Goal: Task Accomplishment & Management: Manage account settings

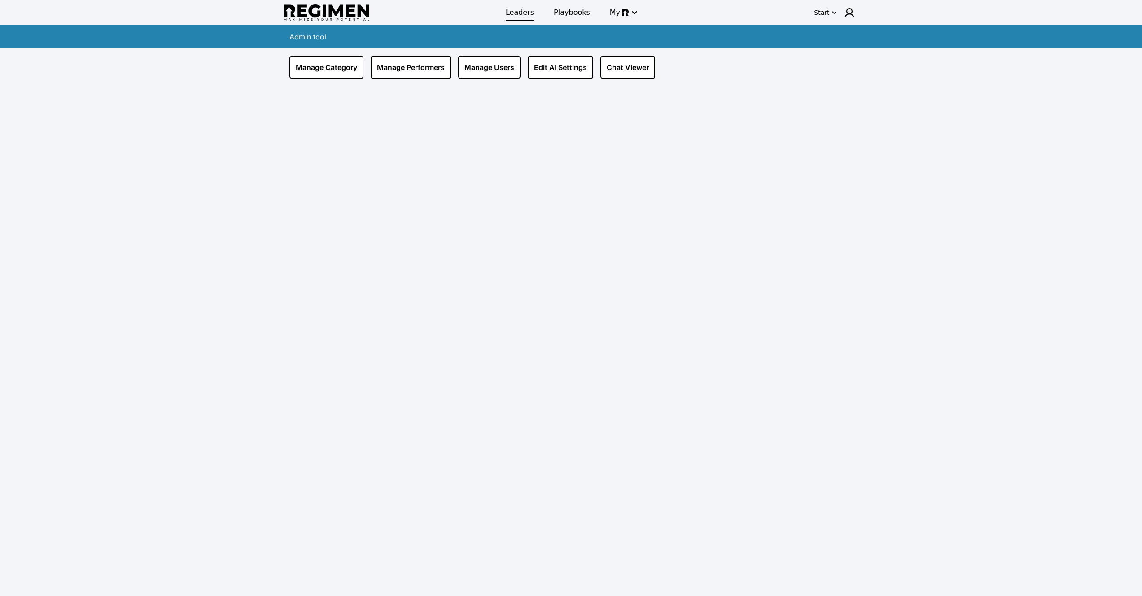
click at [516, 8] on span "Leaders" at bounding box center [520, 12] width 28 height 11
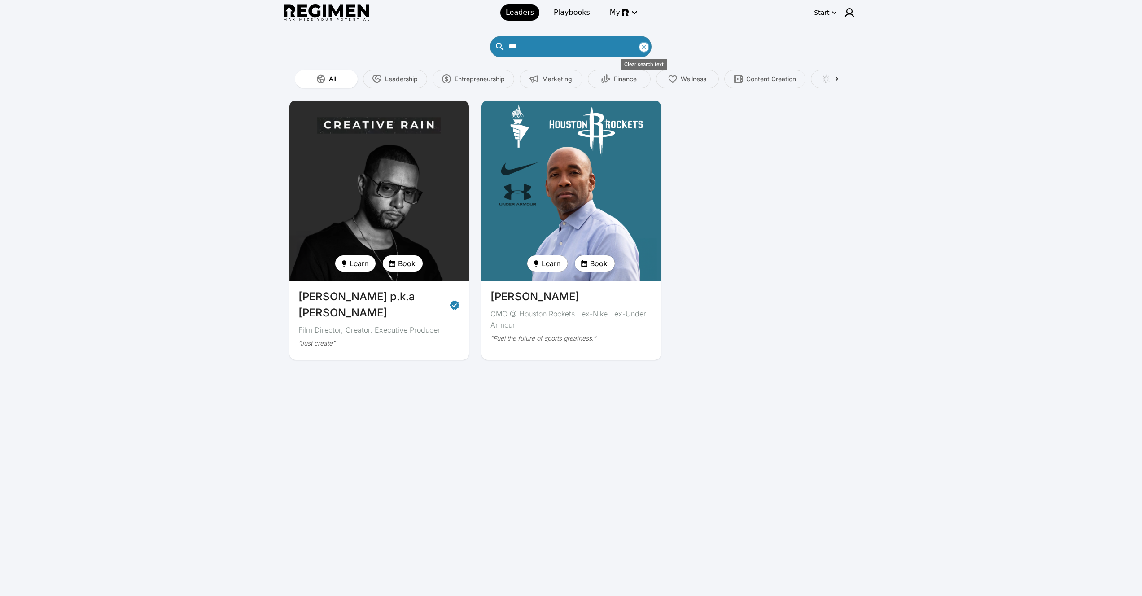
drag, startPoint x: 649, startPoint y: 43, endPoint x: 642, endPoint y: 44, distance: 7.3
click at [643, 44] on icon "Clear search text" at bounding box center [644, 47] width 11 height 11
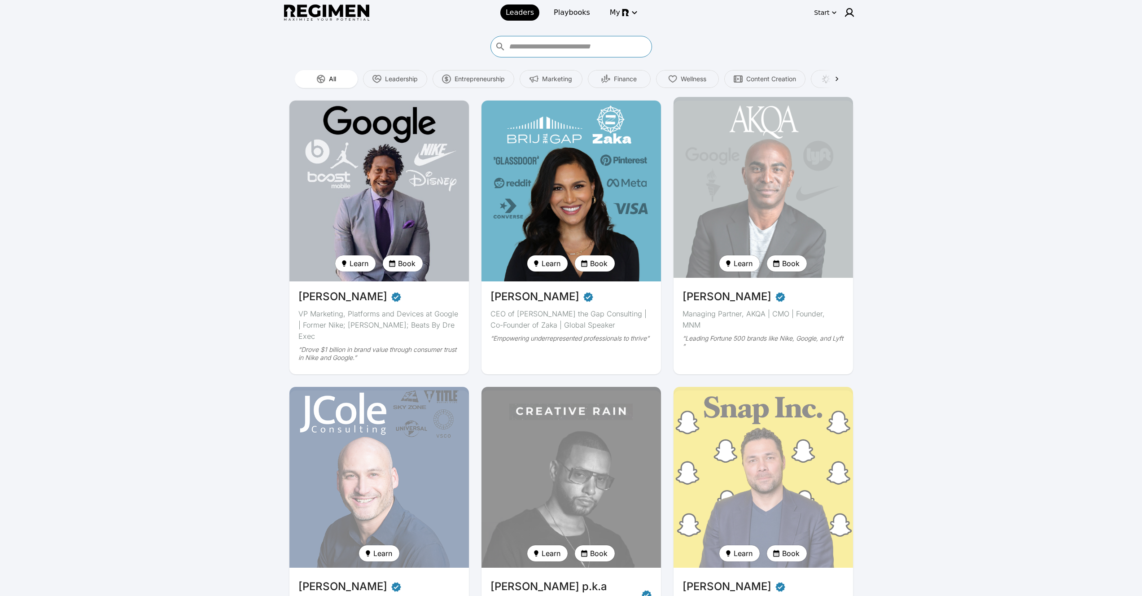
click at [642, 44] on input "Who do you want to learn from?" at bounding box center [579, 46] width 140 height 14
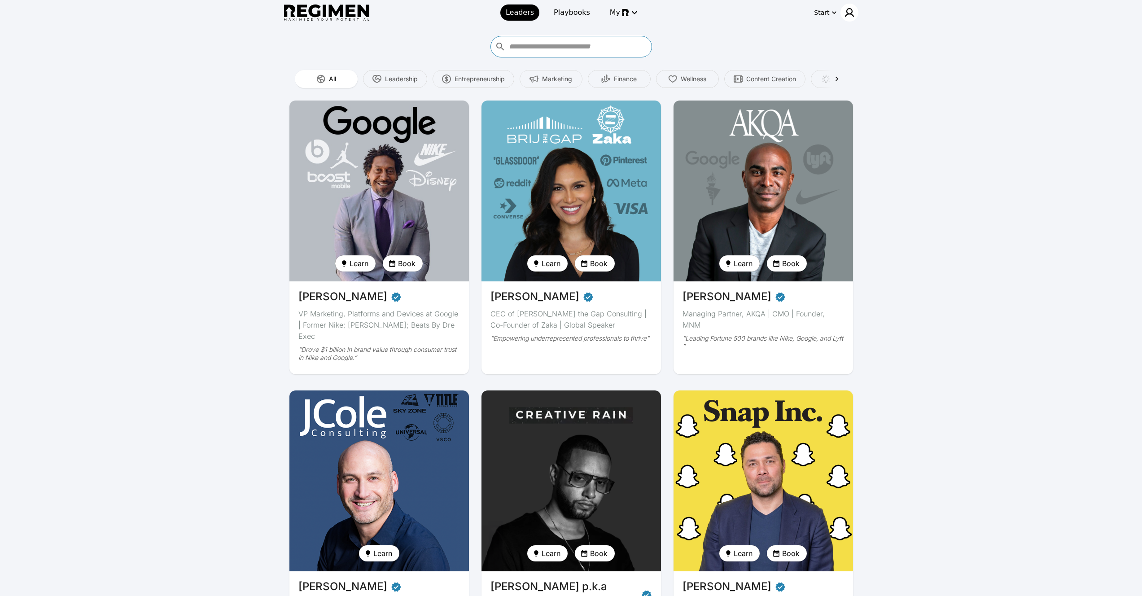
click at [852, 12] on img at bounding box center [849, 12] width 11 height 11
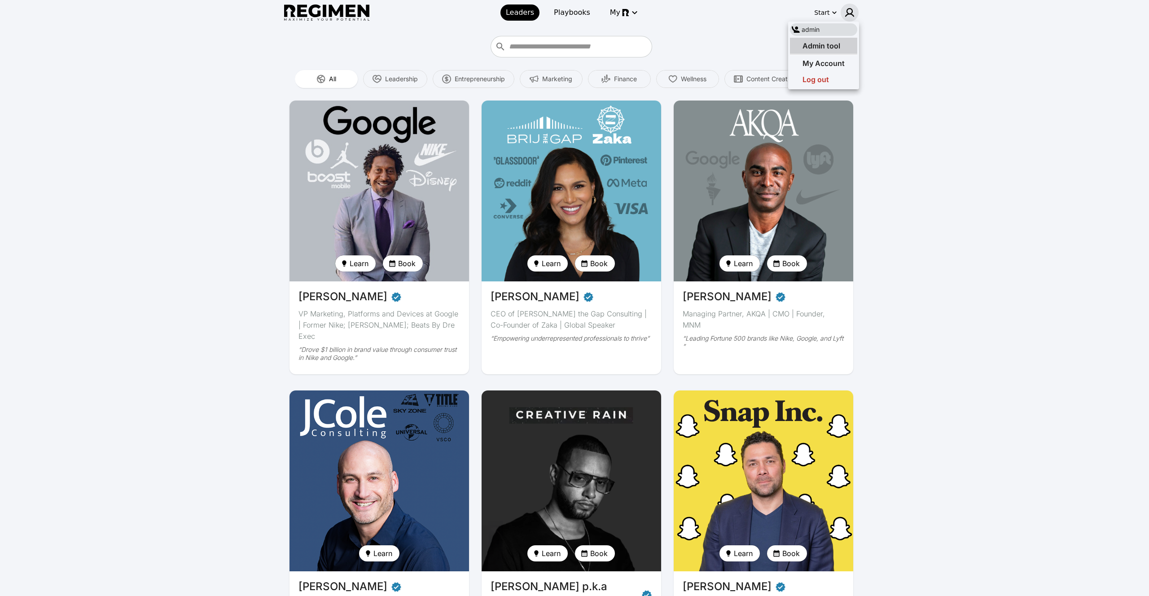
click at [835, 44] on span "Admin tool" at bounding box center [821, 45] width 38 height 9
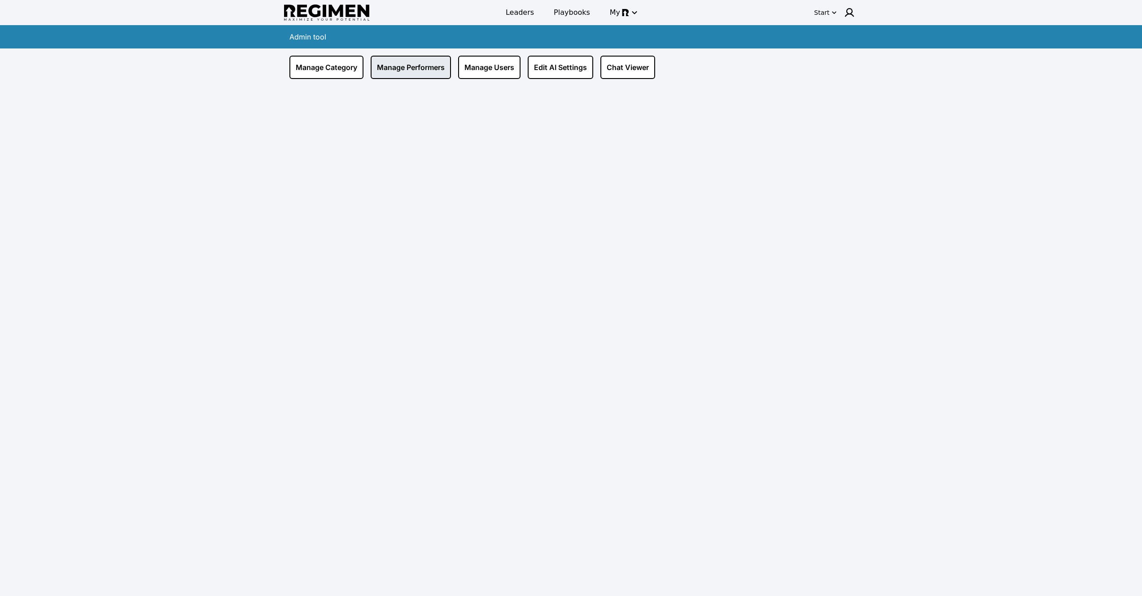
click at [410, 66] on link "Manage Performers" at bounding box center [411, 67] width 80 height 23
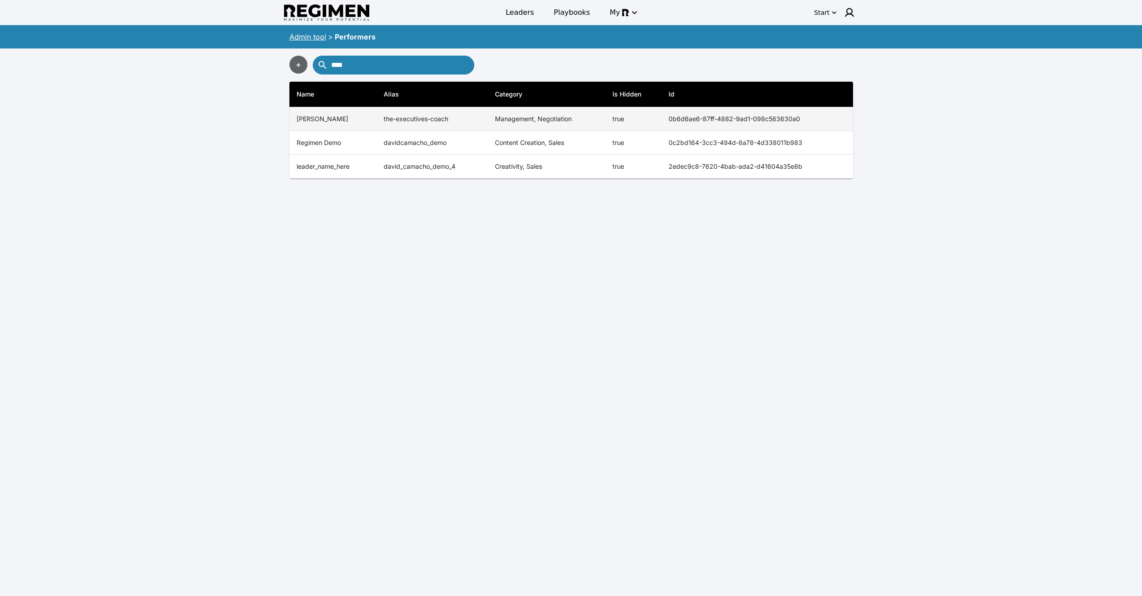
type input "****"
click at [408, 120] on td "the-executives-coach" at bounding box center [432, 119] width 111 height 24
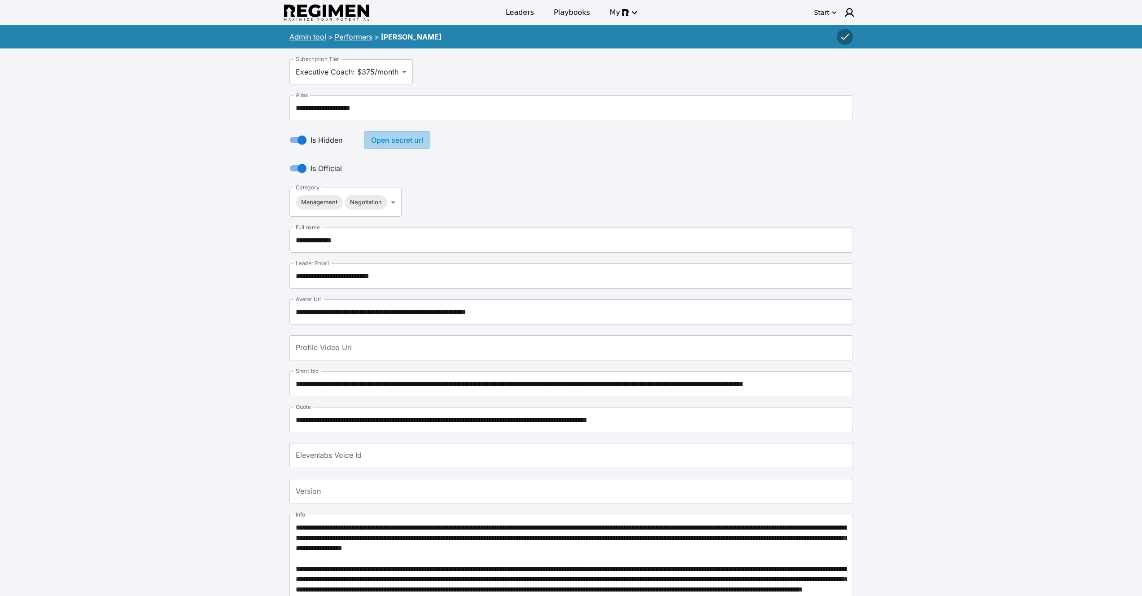
click at [383, 139] on button "Open secret url" at bounding box center [397, 140] width 66 height 18
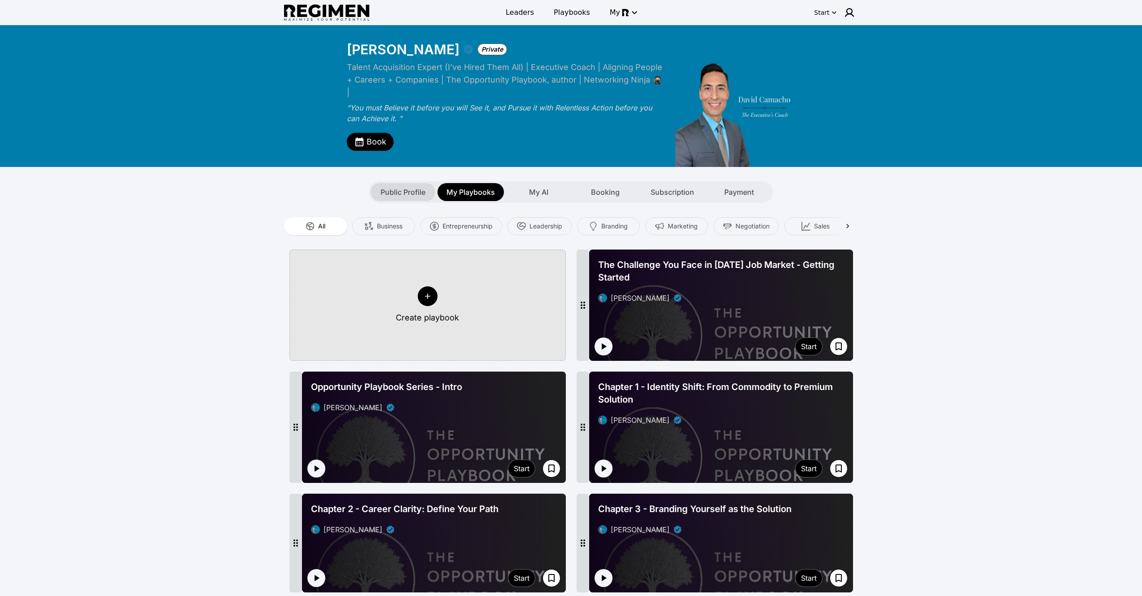
click at [395, 187] on span "Public Profile" at bounding box center [403, 192] width 45 height 11
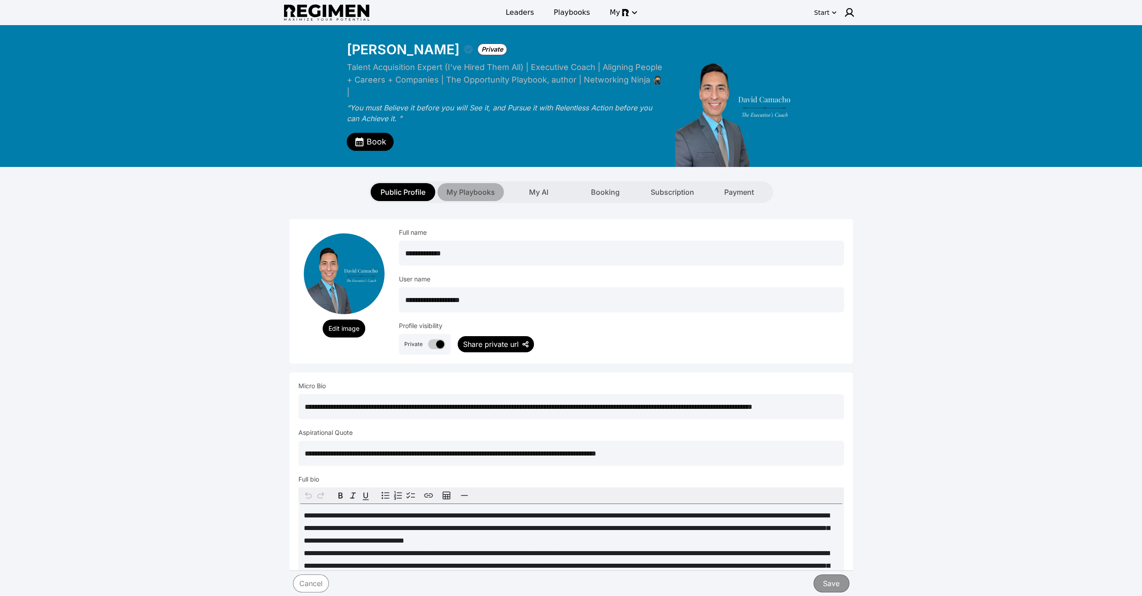
click at [460, 187] on span "My Playbooks" at bounding box center [471, 192] width 48 height 11
